Goal: Transaction & Acquisition: Purchase product/service

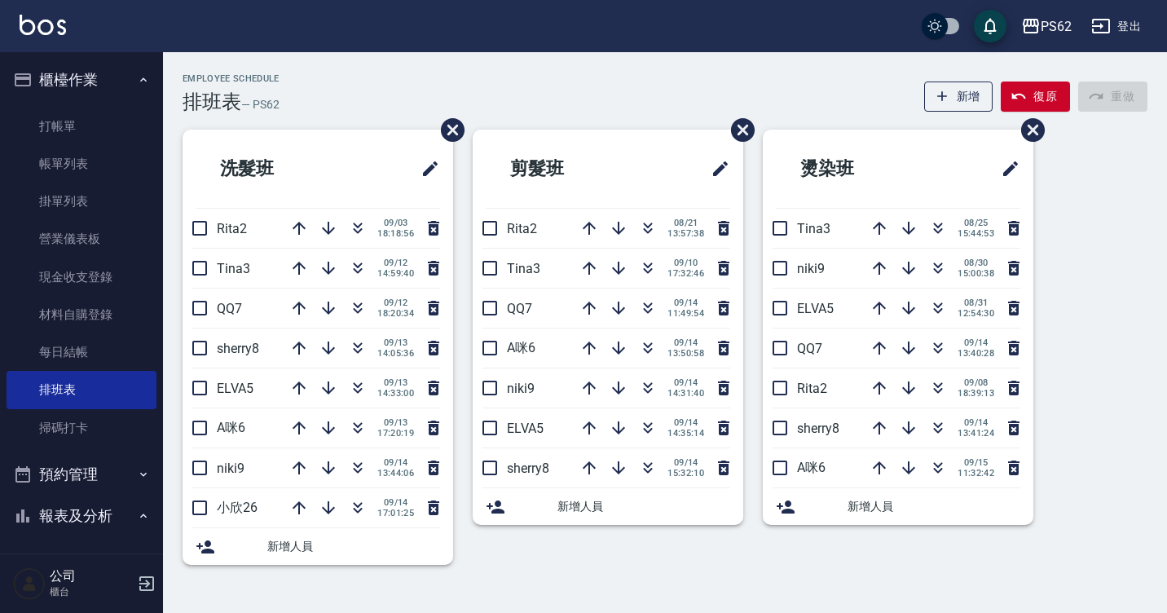
scroll to position [407, 0]
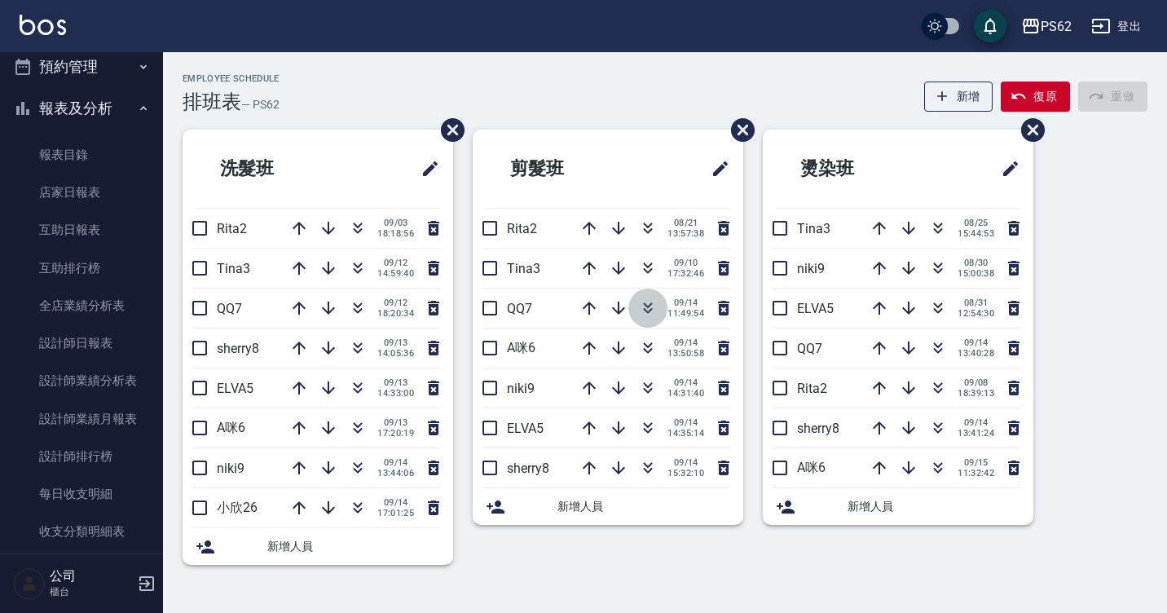
click at [647, 306] on icon "button" at bounding box center [648, 305] width 9 height 6
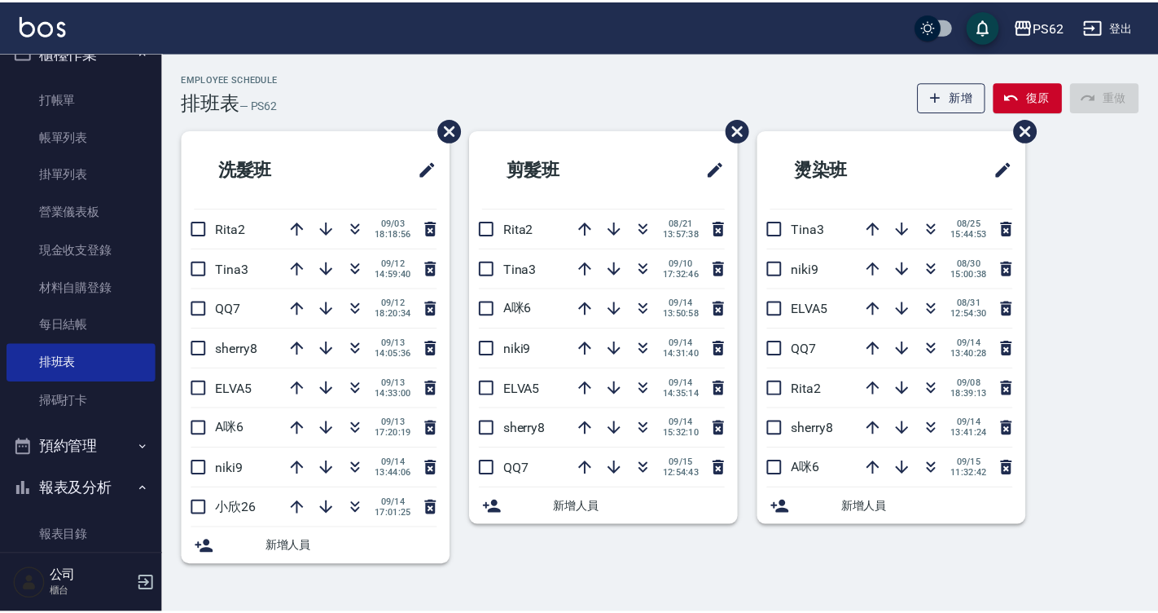
scroll to position [0, 0]
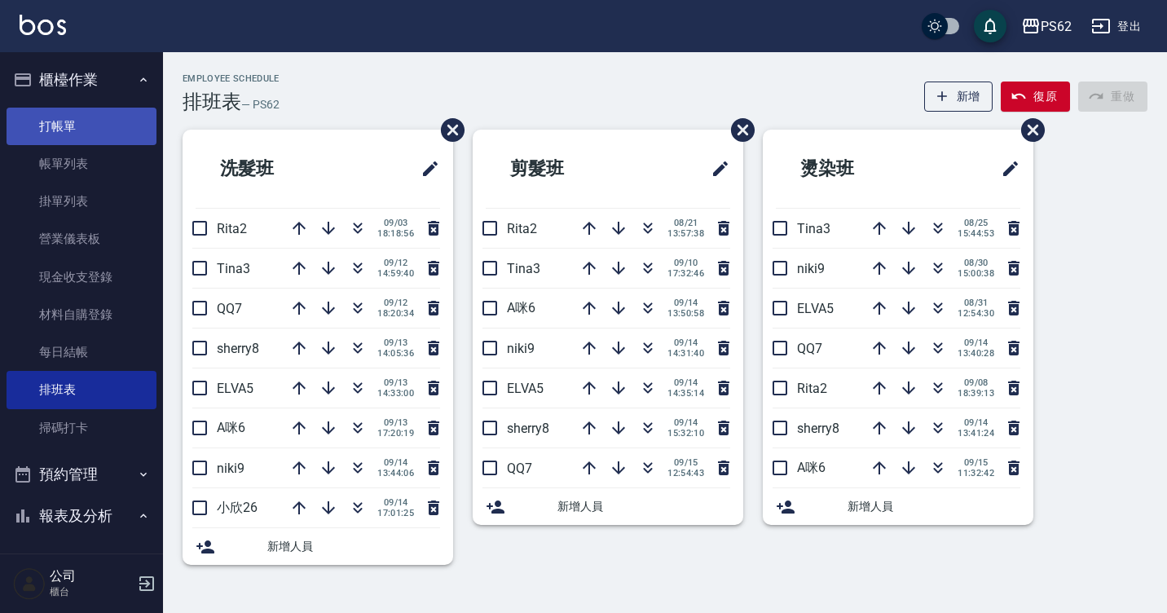
click at [81, 124] on link "打帳單" at bounding box center [82, 126] width 150 height 37
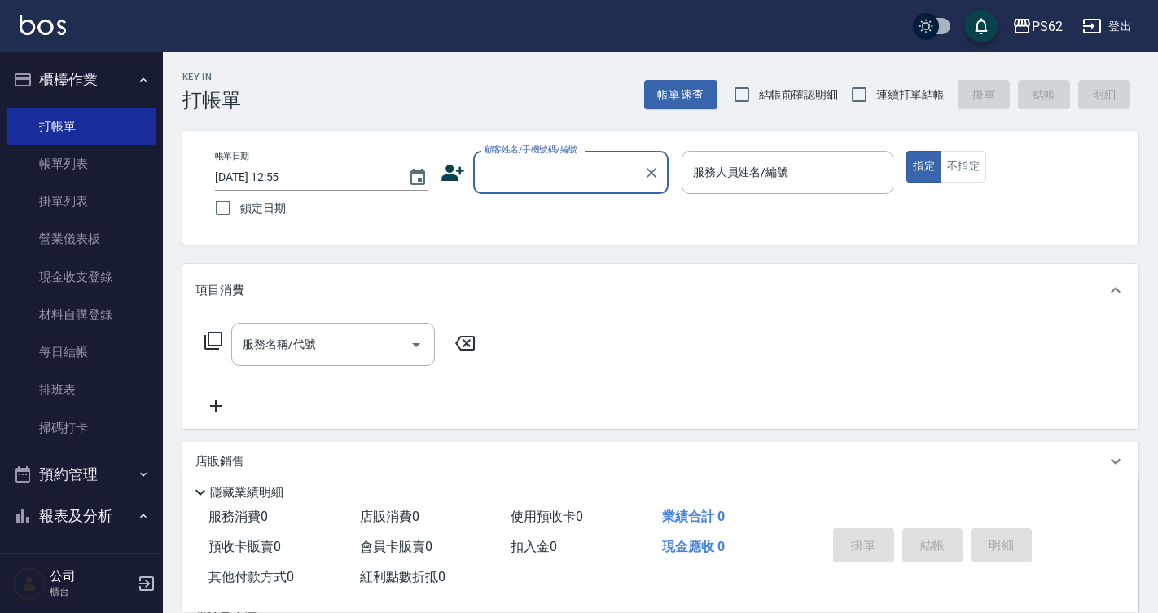
click at [500, 152] on label "顧客姓名/手機號碼/編號" at bounding box center [531, 149] width 93 height 12
click at [500, 158] on input "顧客姓名/手機號碼/編號" at bounding box center [559, 172] width 156 height 29
click at [534, 197] on div "帳單日期 [DATE] 12:55 鎖定日期 顧客姓名/手機號碼/編號 顧客姓名/手機號碼/編號 服務人員姓名/編號 服務人員姓名/編號 指定 不指定" at bounding box center [660, 188] width 917 height 74
click at [597, 181] on input "顧客姓名/手機號碼/編號" at bounding box center [559, 172] width 156 height 29
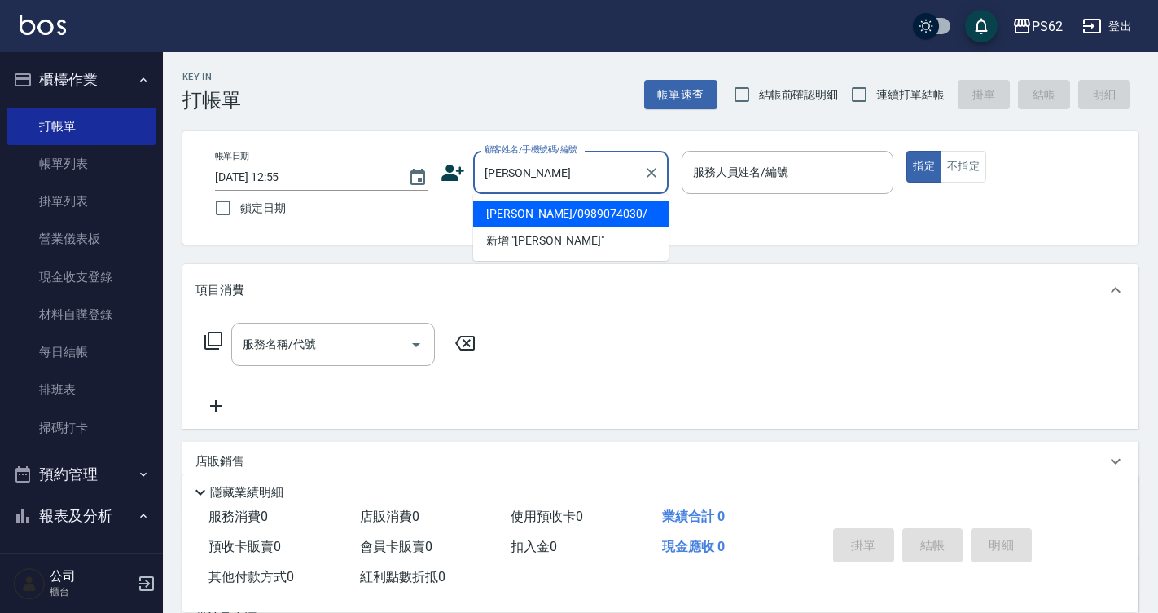
type input "[PERSON_NAME]/0989074030/"
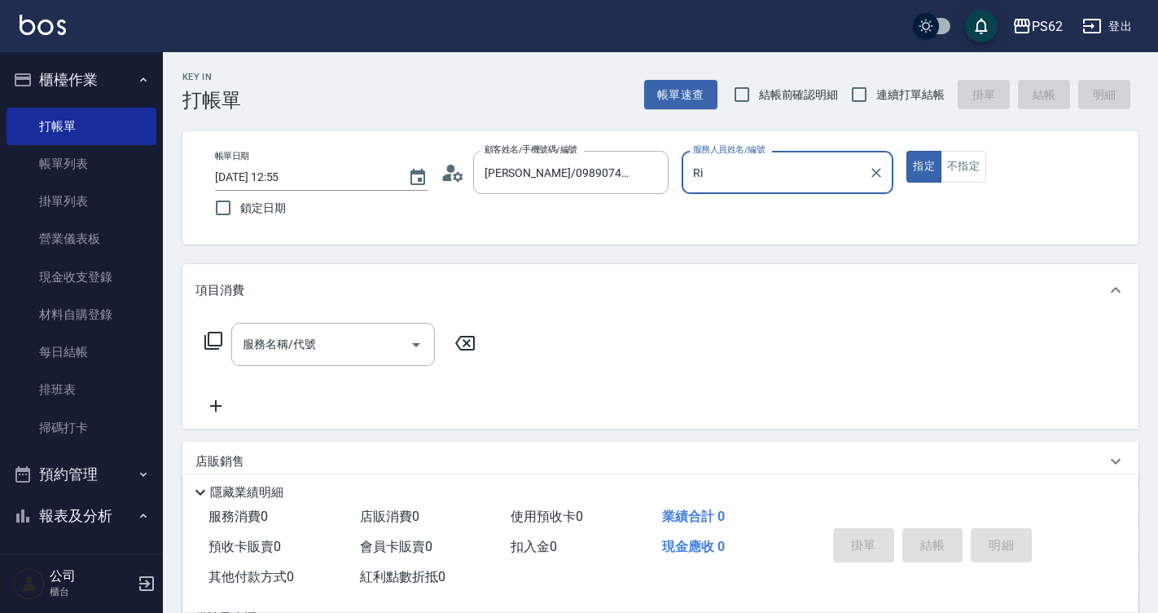
type input "R"
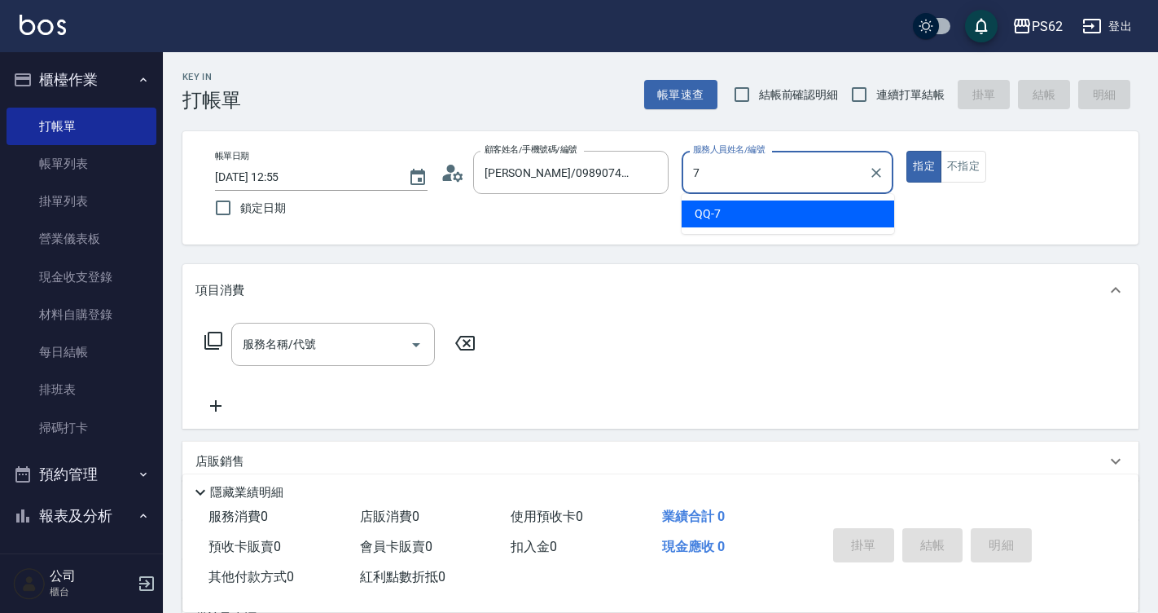
type input "QQ-7"
type button "true"
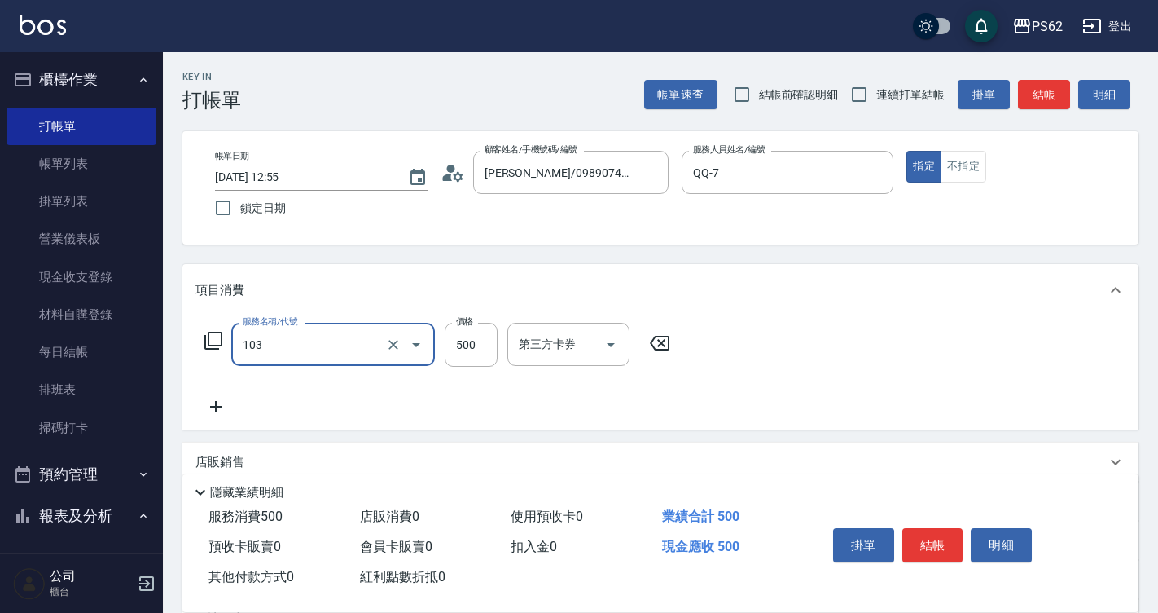
type input "B級洗剪500(103)"
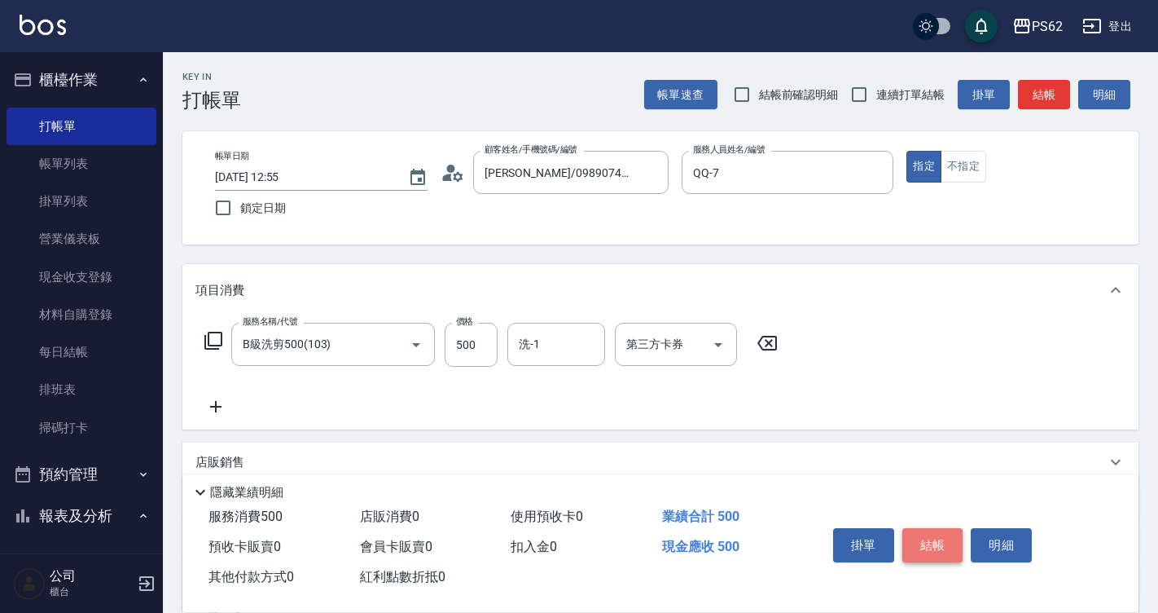
click at [934, 528] on button "結帳" at bounding box center [933, 545] width 61 height 34
click at [934, 527] on div "掛單 結帳 明細" at bounding box center [933, 546] width 213 height 51
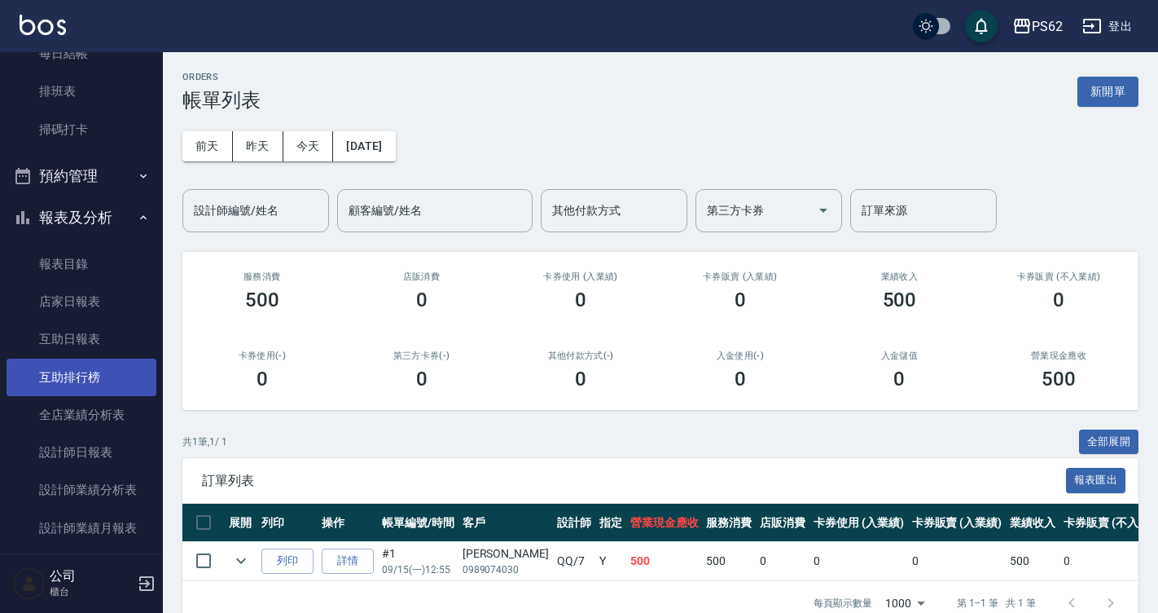
scroll to position [326, 0]
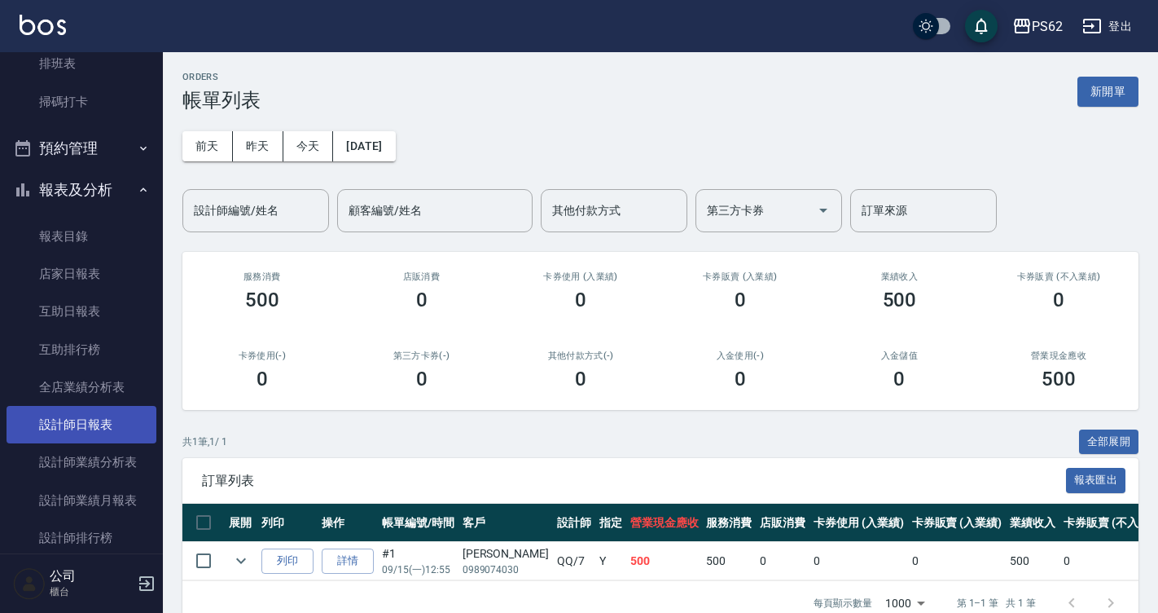
click at [74, 416] on link "設計師日報表" at bounding box center [82, 424] width 150 height 37
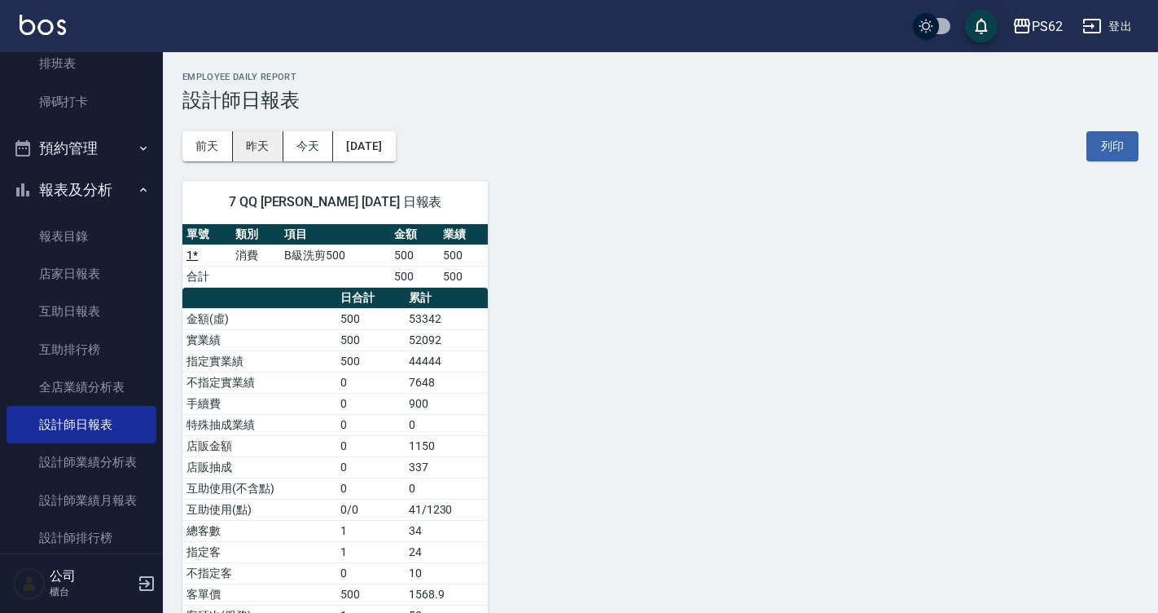
click at [265, 143] on button "昨天" at bounding box center [258, 146] width 51 height 30
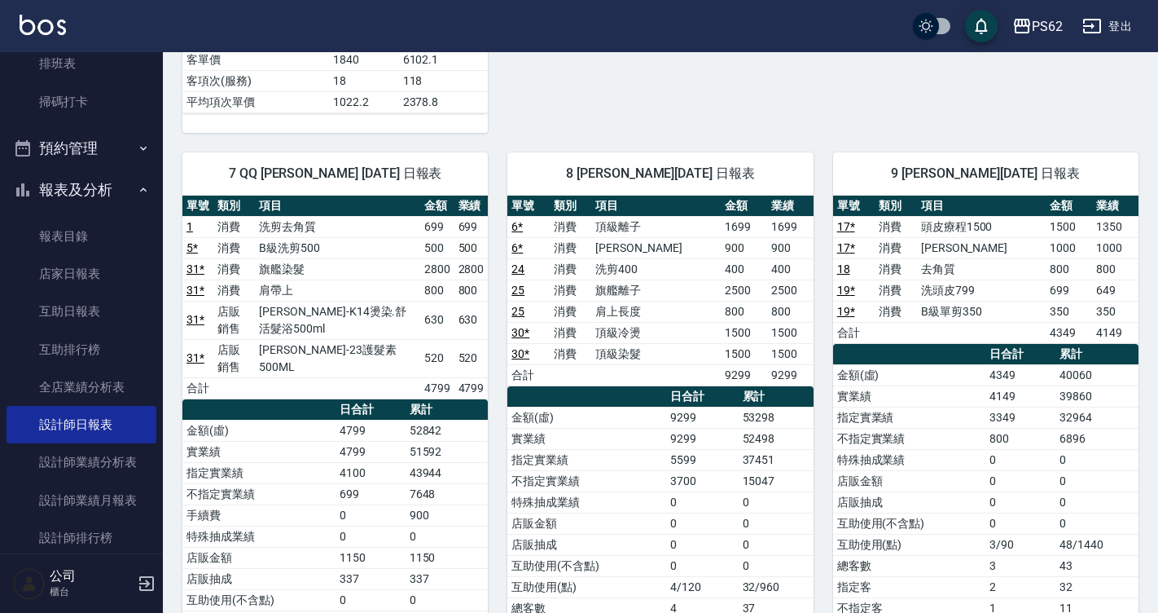
scroll to position [896, 0]
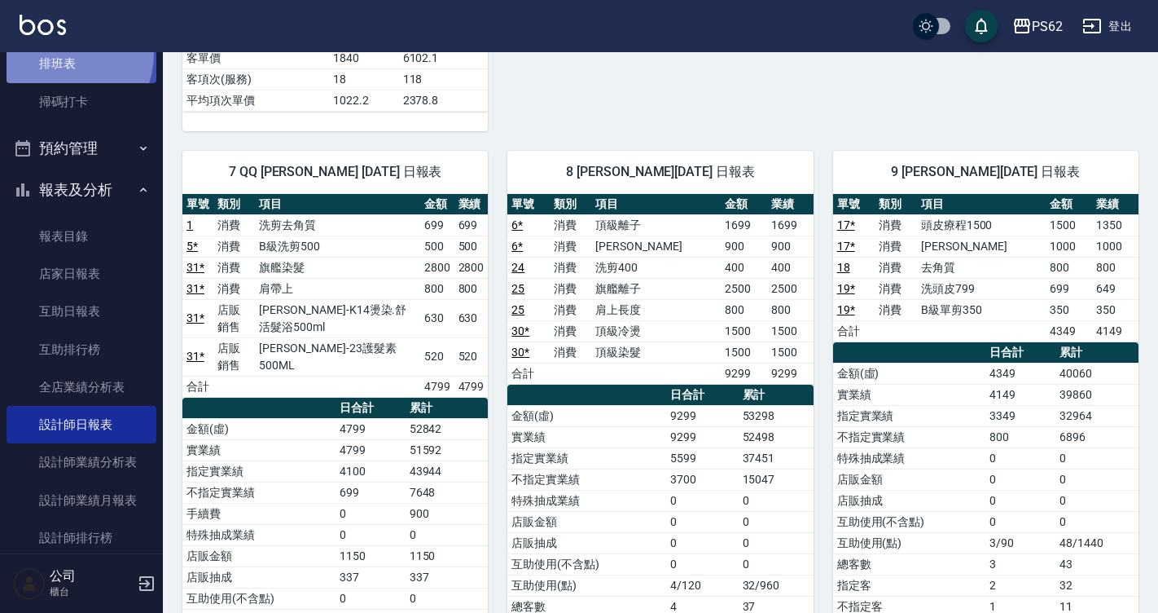
click at [57, 53] on link "排班表" at bounding box center [82, 63] width 150 height 37
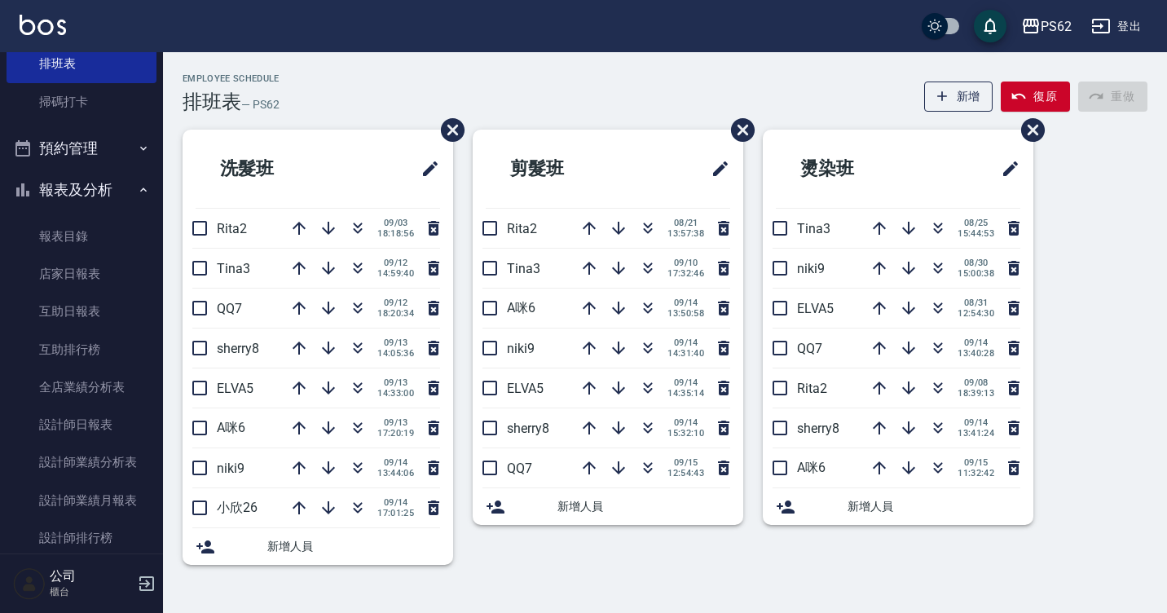
click at [1118, 455] on div "洗髮班 Rita2 [DATE] 18:18:56 Tina3 [DATE] 14:59:40 QQ7 [DATE] 18:20:34 sherry8 [DA…" at bounding box center [655, 357] width 984 height 455
click at [90, 412] on link "設計師日報表" at bounding box center [82, 424] width 150 height 37
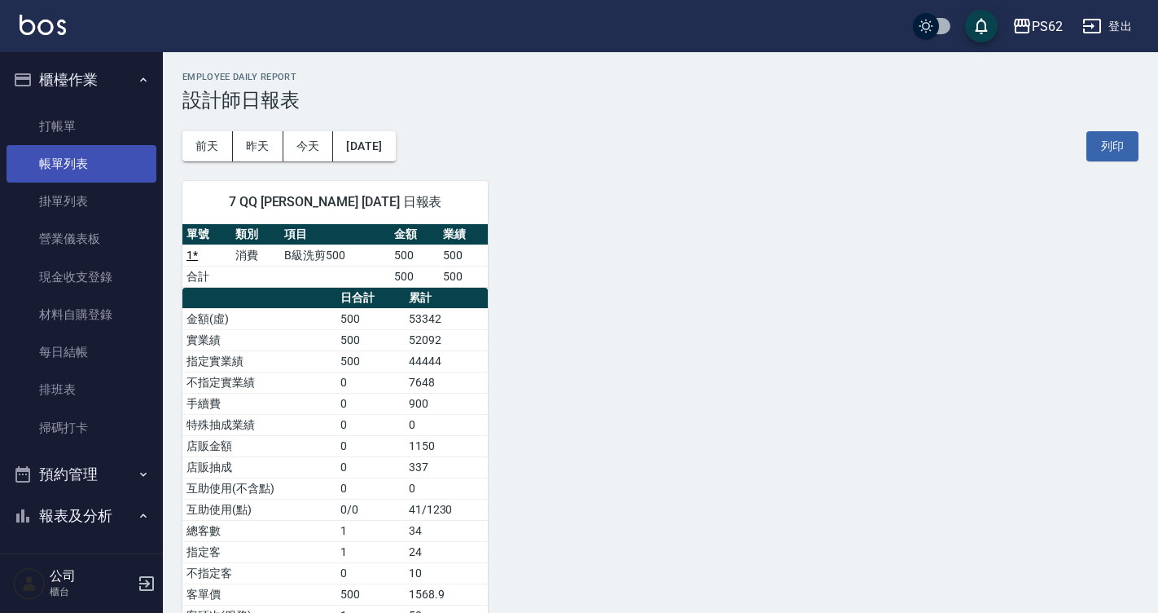
click at [86, 165] on link "帳單列表" at bounding box center [82, 163] width 150 height 37
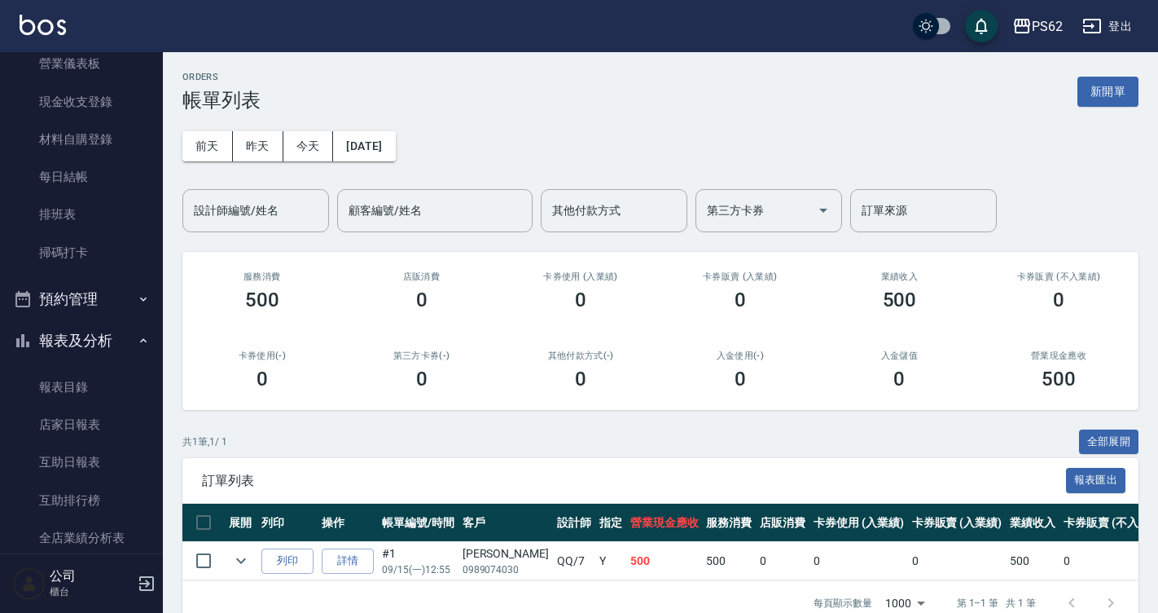
scroll to position [96, 0]
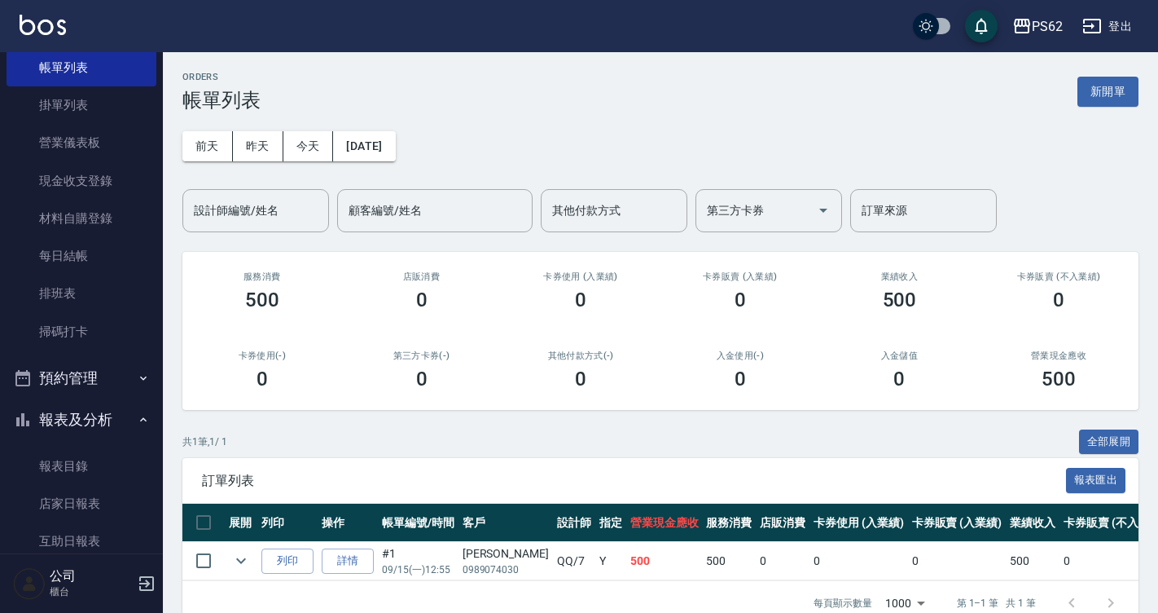
click at [169, 122] on div "ORDERS 帳單列表 新開單 [DATE] [DATE] [DATE] [DATE] 設計師編號/姓名 設計師編號/姓名 顧客編號/姓名 顧客編號/姓名 其…" at bounding box center [660, 348] width 995 height 592
click at [116, 264] on link "每日結帳" at bounding box center [82, 255] width 150 height 37
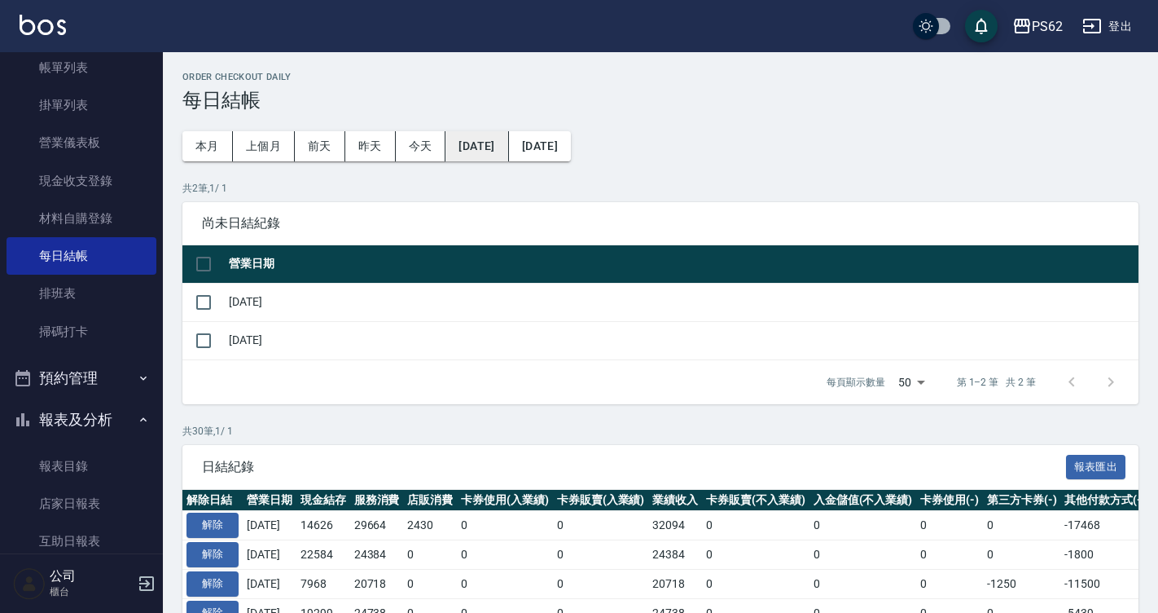
click at [503, 135] on button "[DATE]" at bounding box center [477, 146] width 63 height 30
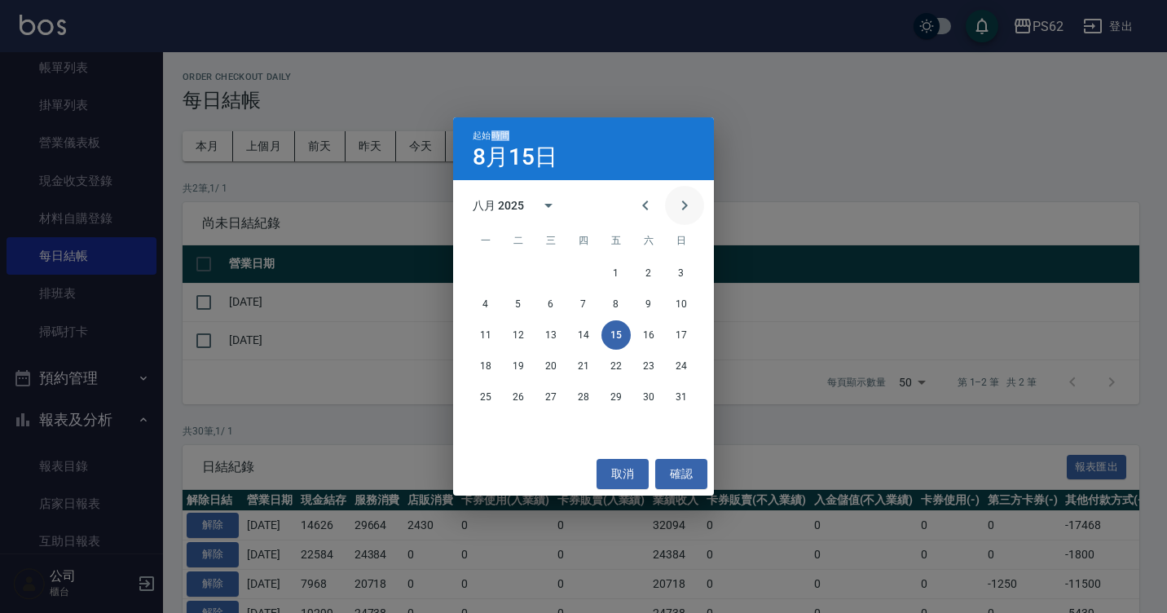
click at [686, 211] on icon "Next month" at bounding box center [684, 206] width 20 height 20
click at [489, 304] on button "8" at bounding box center [485, 303] width 29 height 29
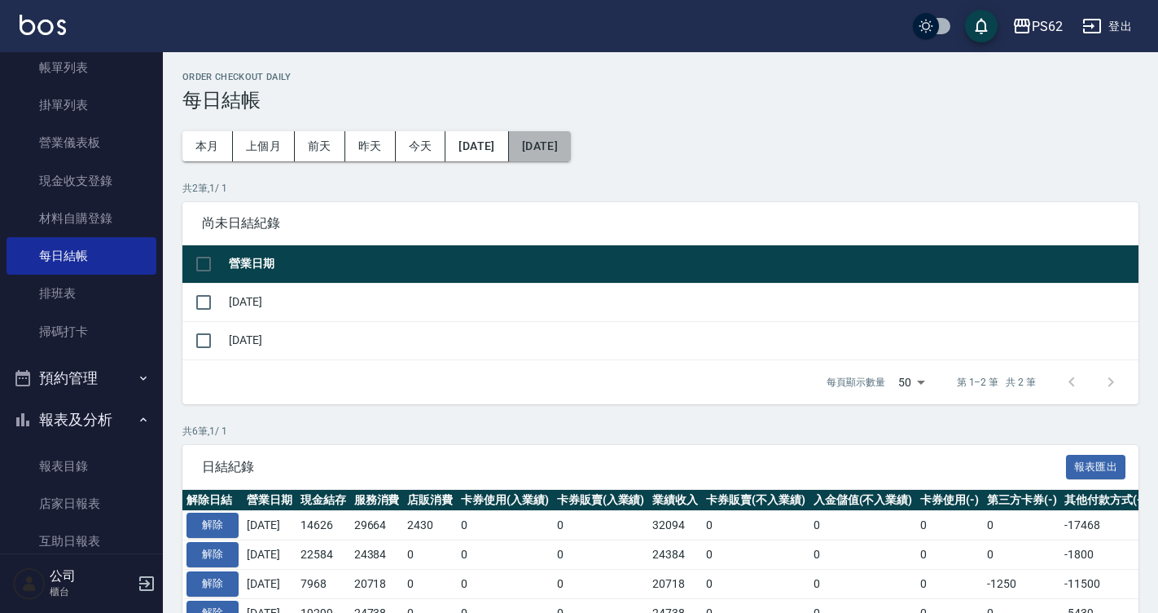
click at [571, 147] on button "[DATE]" at bounding box center [540, 146] width 62 height 30
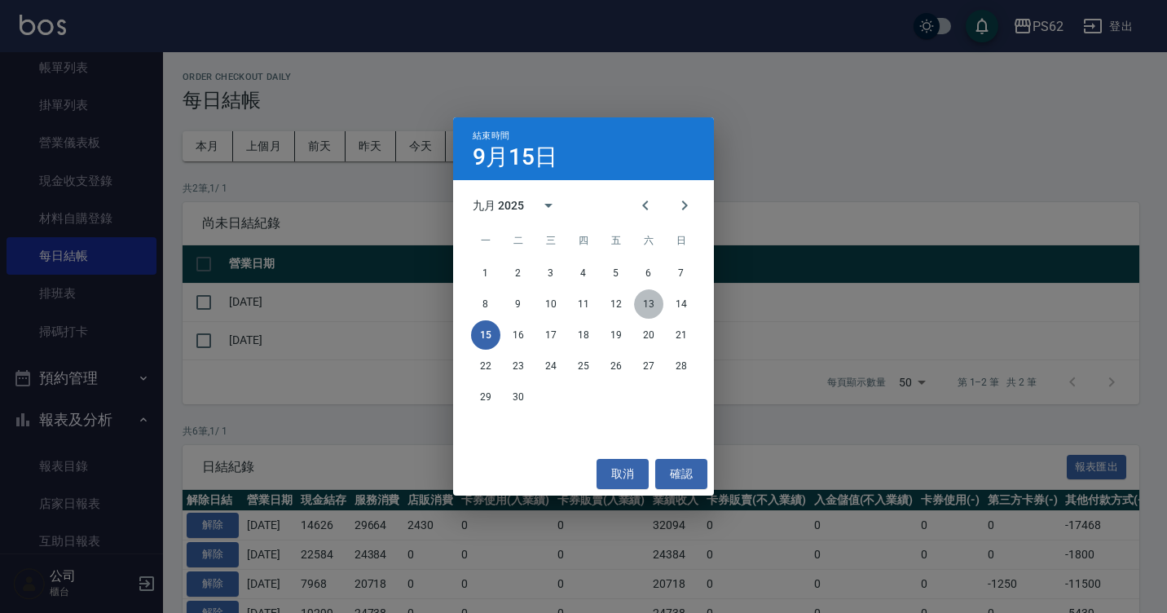
click at [654, 307] on button "13" at bounding box center [648, 303] width 29 height 29
click at [654, 307] on div "Order checkout daily 每日結帳 本月 上個月 [DATE] [DATE] [DATE] [DATE] [DATE] 共 2 筆, 1 / …" at bounding box center [579, 385] width 1158 height 771
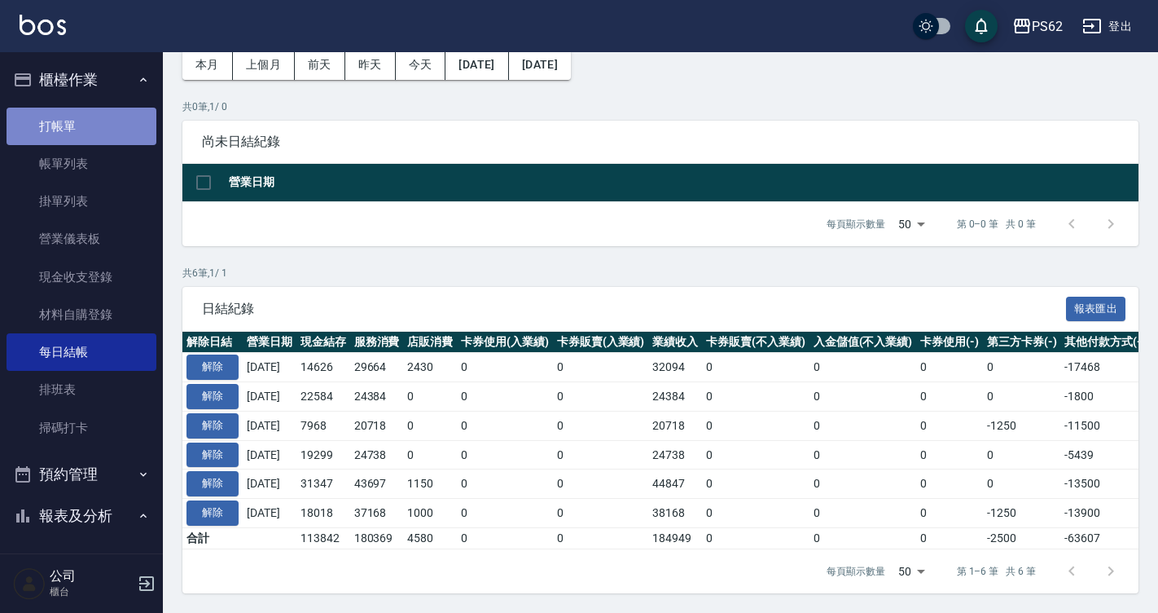
click at [96, 110] on link "打帳單" at bounding box center [82, 126] width 150 height 37
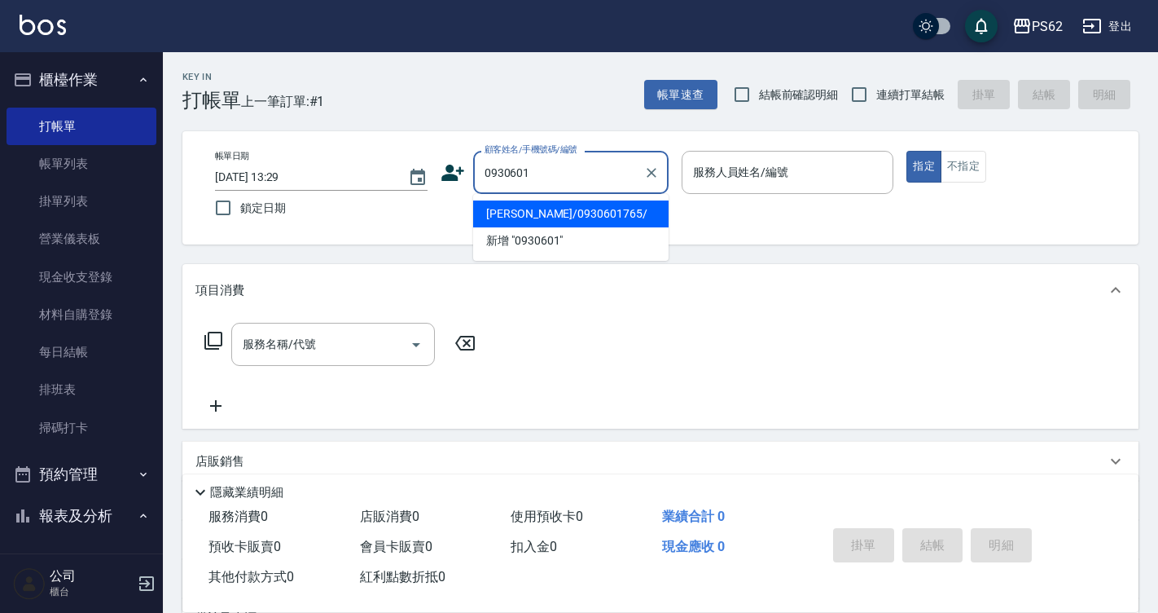
click at [547, 212] on li "[PERSON_NAME]/0930601765/" at bounding box center [571, 213] width 196 height 27
type input "[PERSON_NAME]/0930601765/"
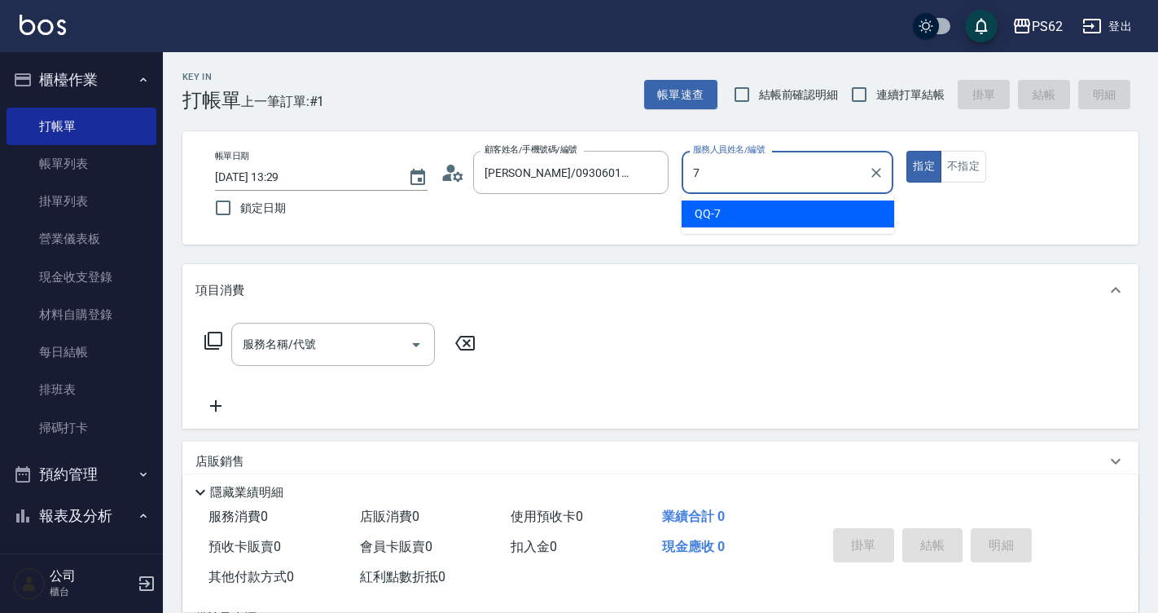
type input "QQ-7"
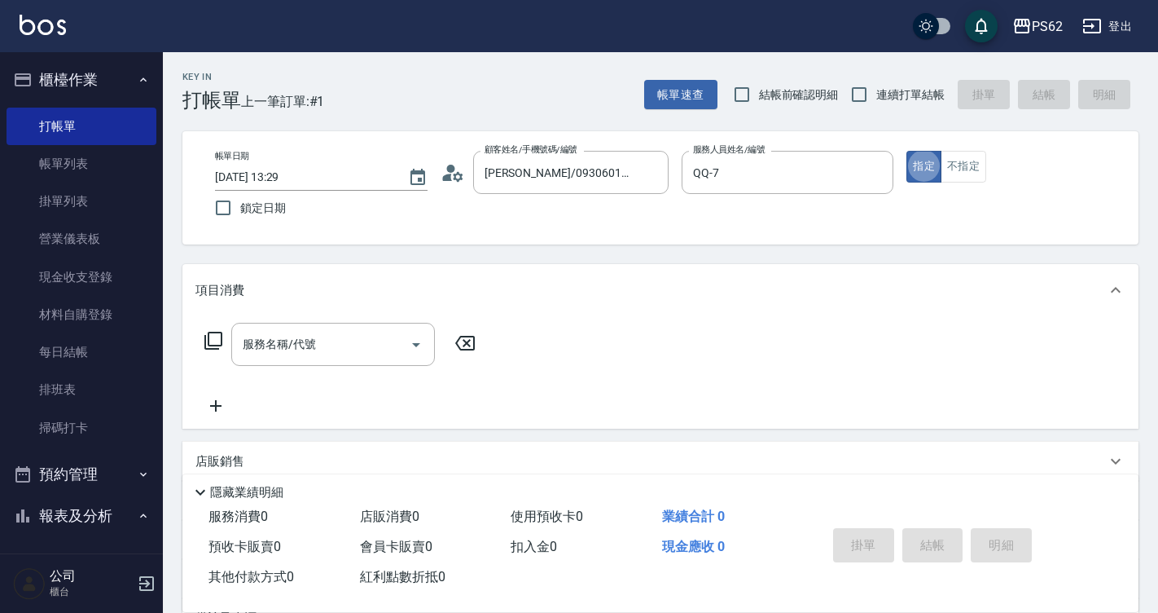
type button "true"
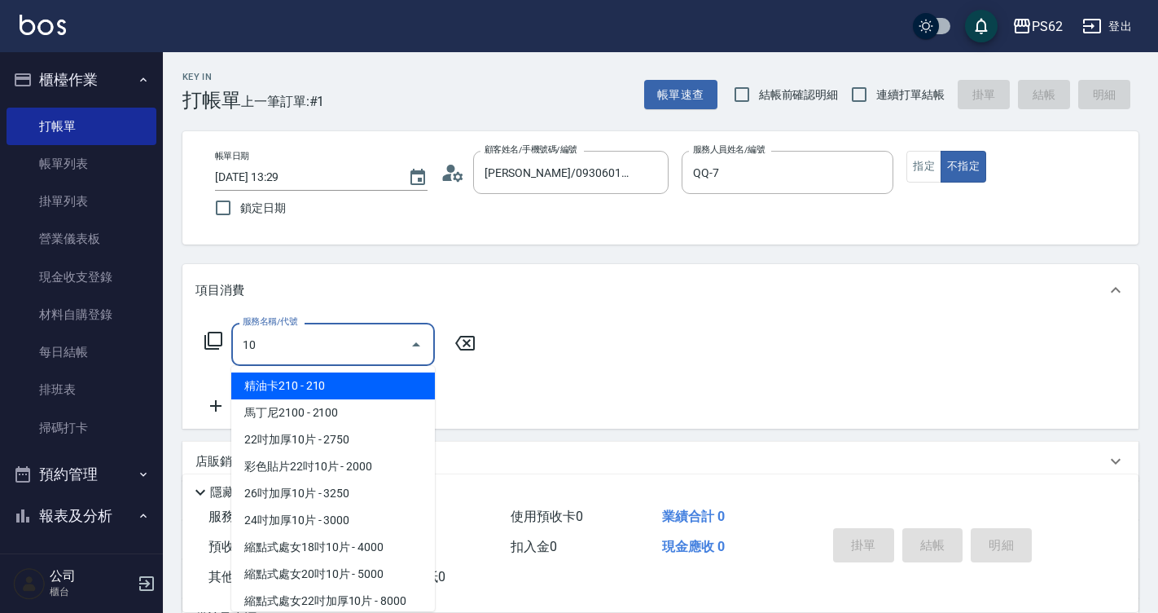
type input "1"
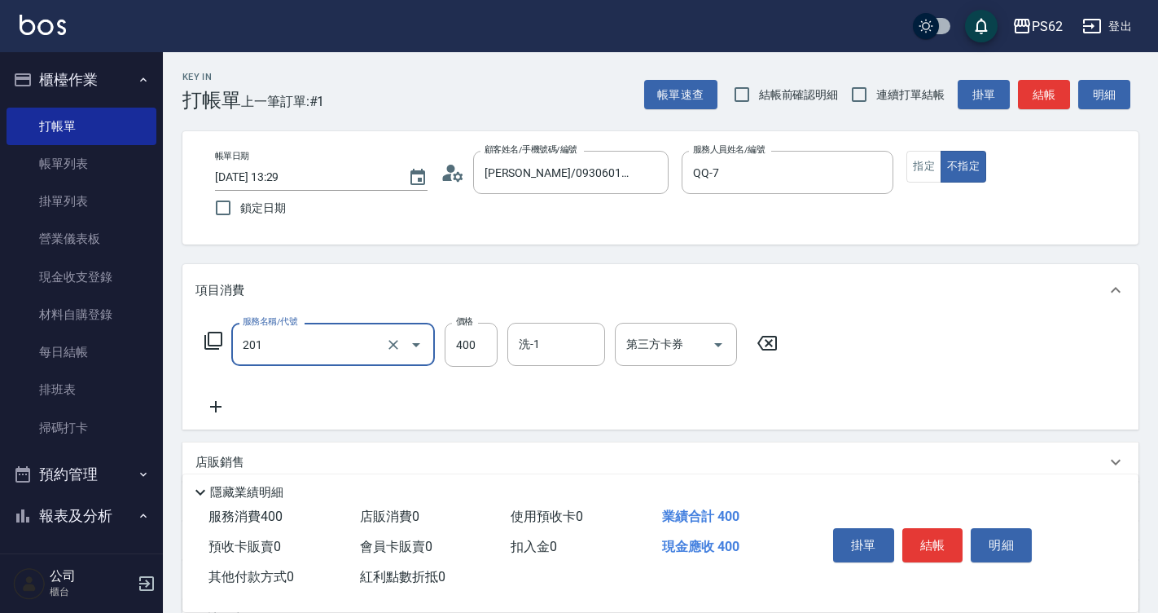
type input "洗剪400(201)"
click at [938, 534] on button "結帳" at bounding box center [933, 545] width 61 height 34
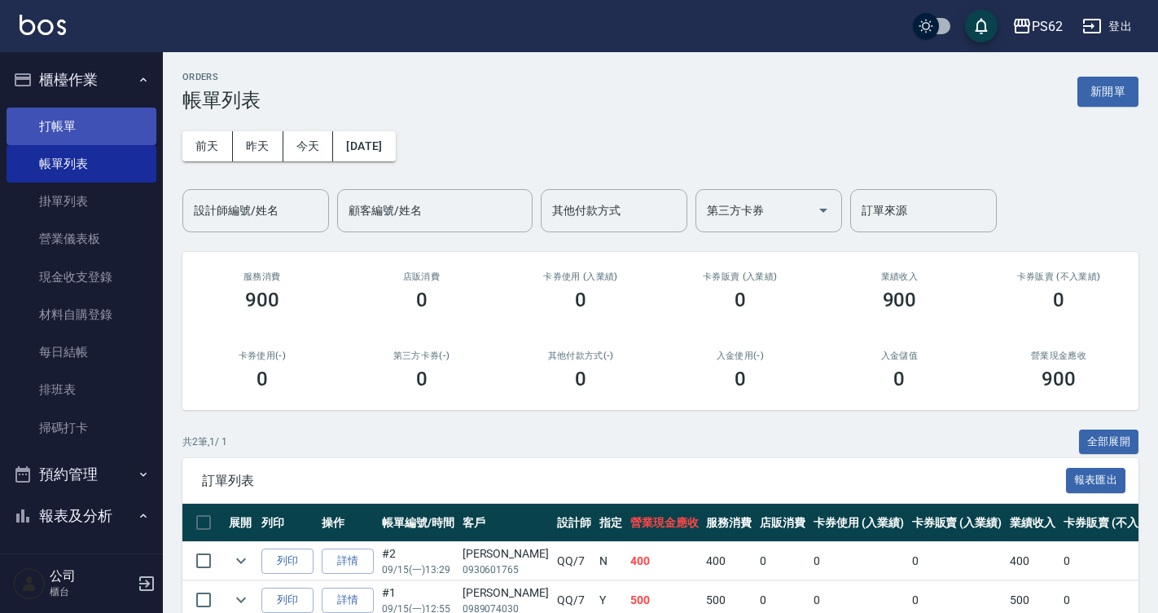
click at [108, 121] on link "打帳單" at bounding box center [82, 126] width 150 height 37
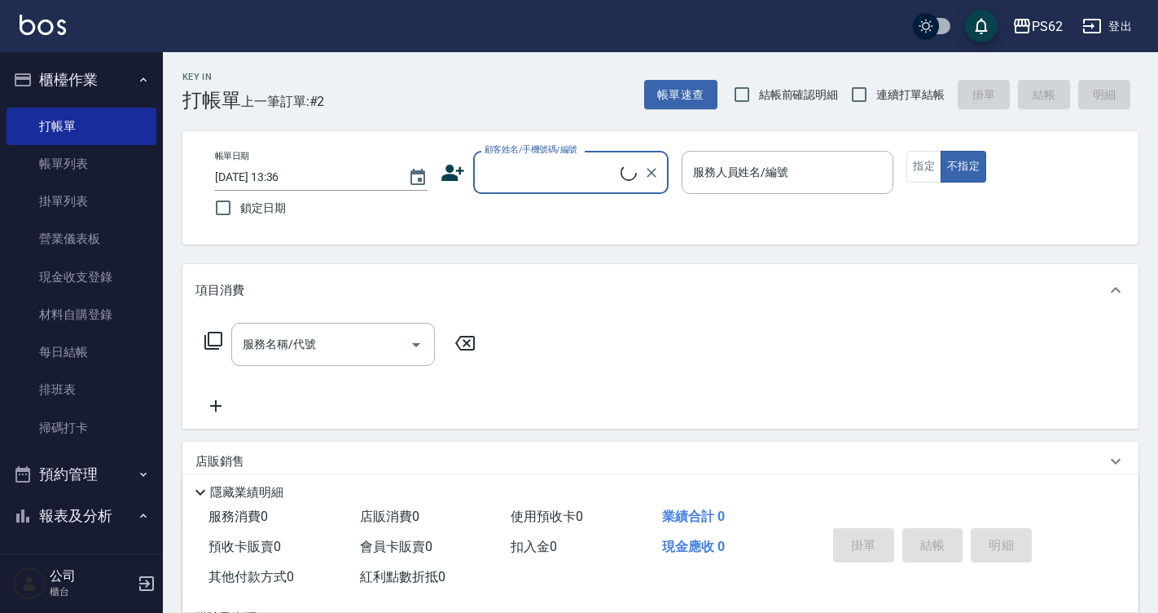
click at [591, 178] on input "顧客姓名/手機號碼/編號" at bounding box center [551, 172] width 140 height 29
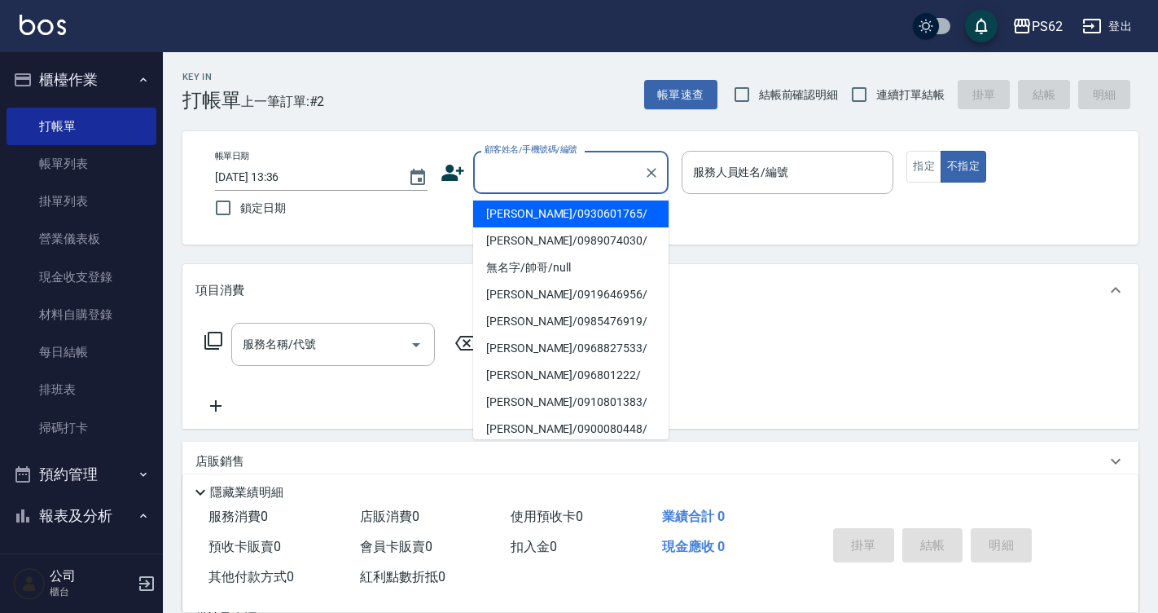
click at [567, 207] on li "[PERSON_NAME]/0930601765/" at bounding box center [571, 213] width 196 height 27
type input "[PERSON_NAME]/0930601765/"
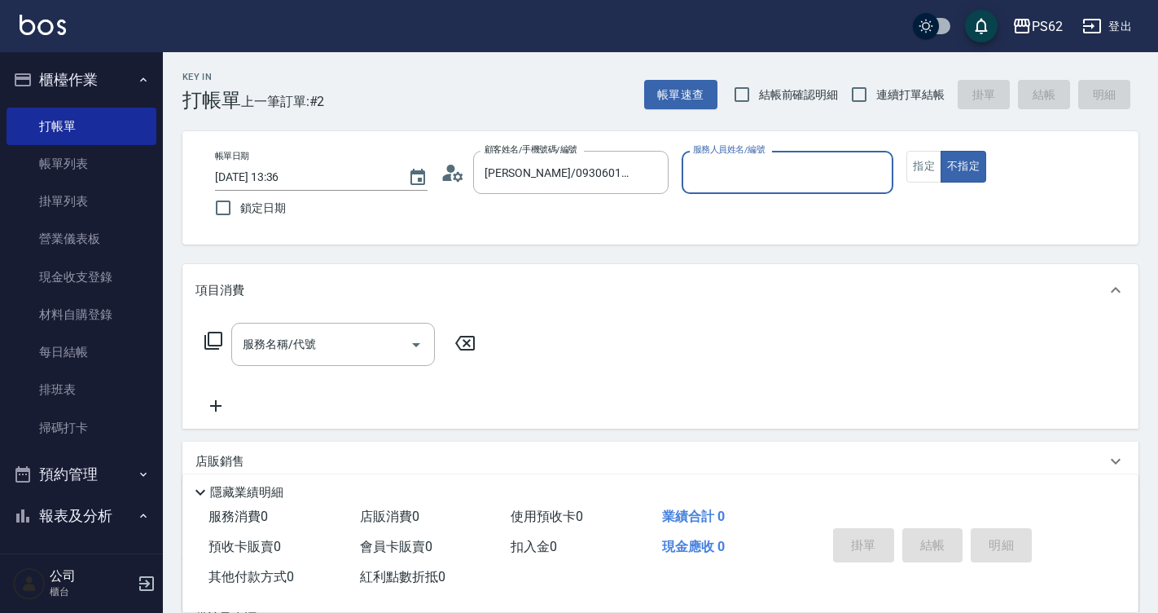
click at [443, 173] on icon at bounding box center [453, 172] width 24 height 24
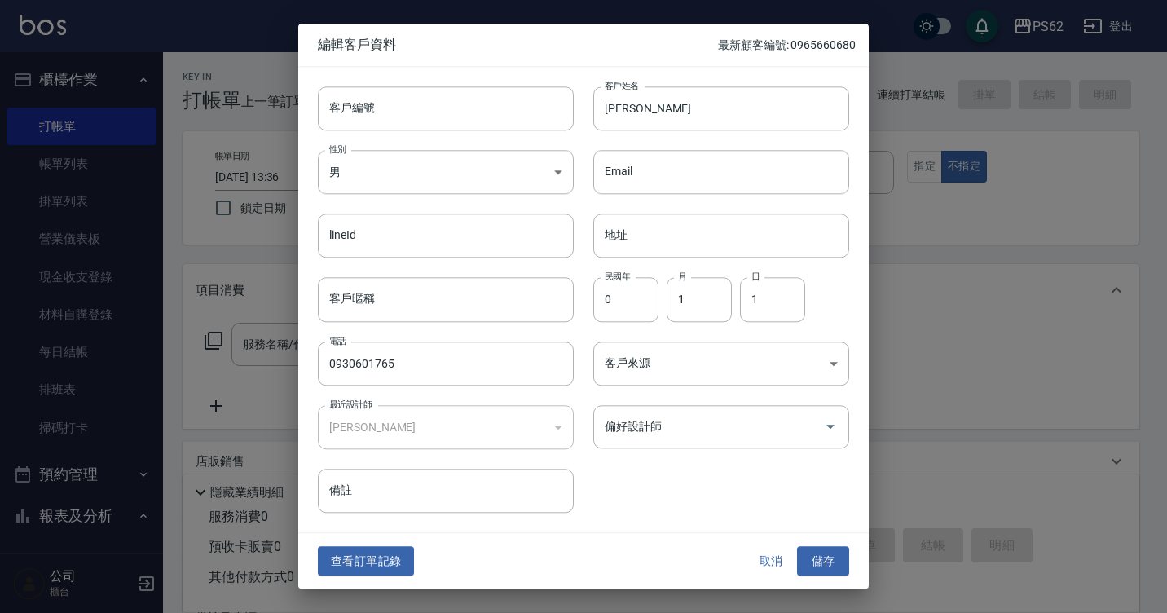
click at [375, 563] on button "查看訂單記錄" at bounding box center [366, 561] width 96 height 30
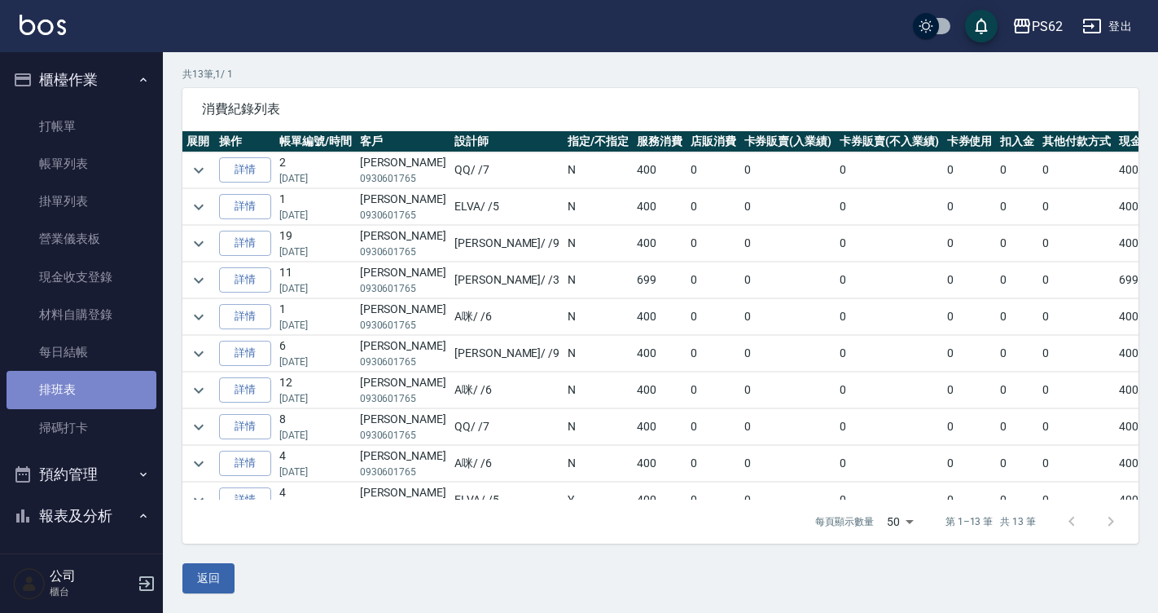
click at [95, 387] on link "排班表" at bounding box center [82, 389] width 150 height 37
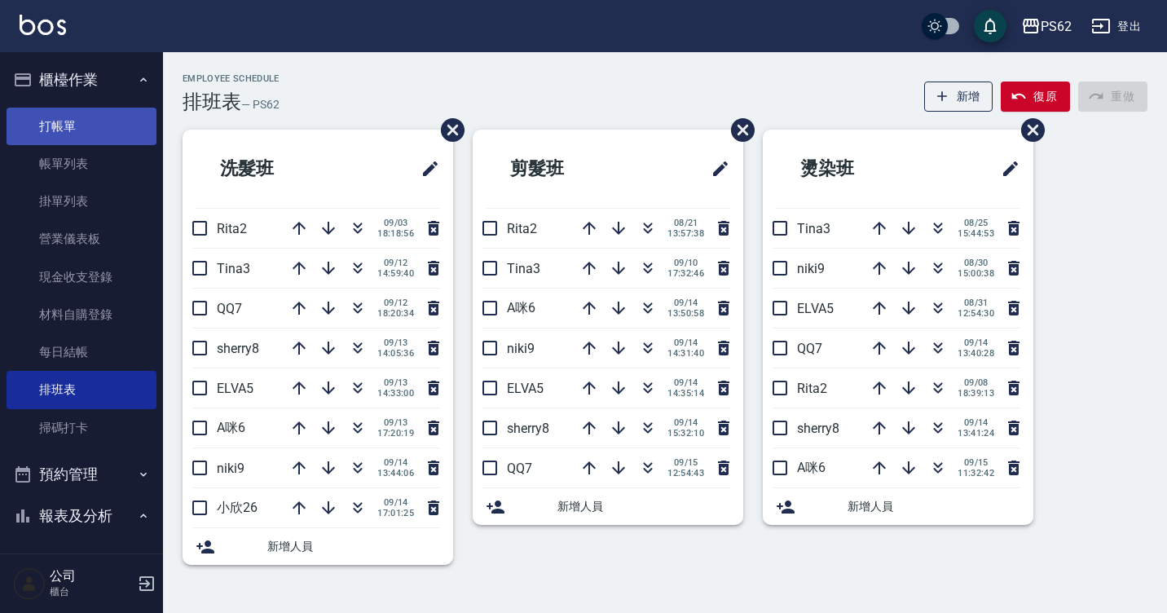
click at [86, 134] on link "打帳單" at bounding box center [82, 126] width 150 height 37
